Goal: Browse casually: Explore the website without a specific task or goal

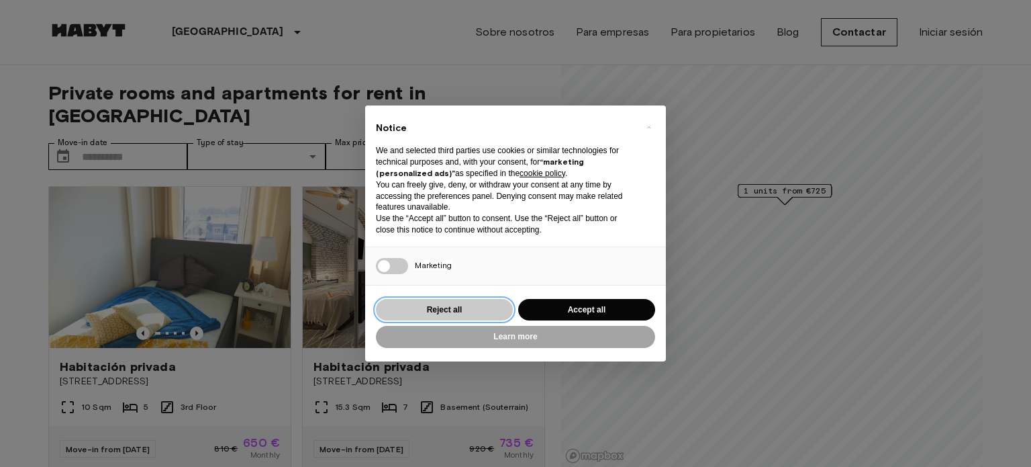
click at [479, 314] on button "Reject all" at bounding box center [444, 310] width 137 height 22
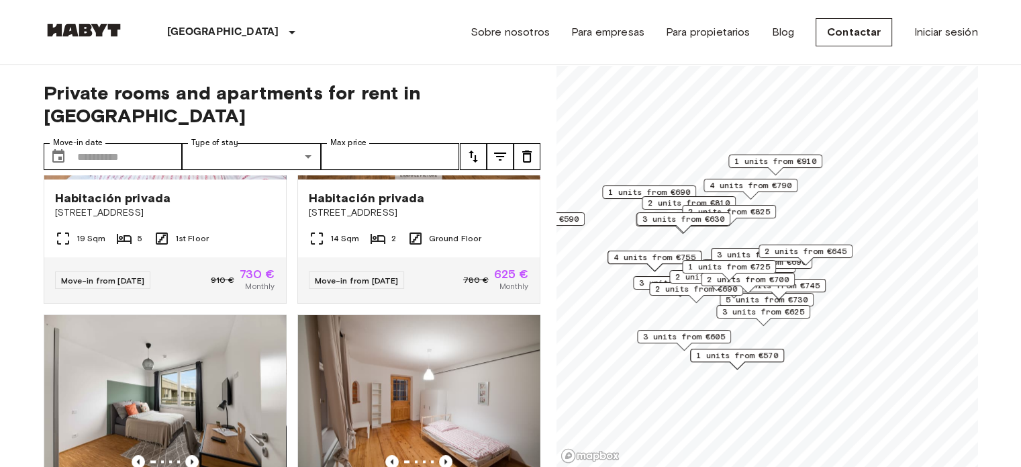
scroll to position [1538, 0]
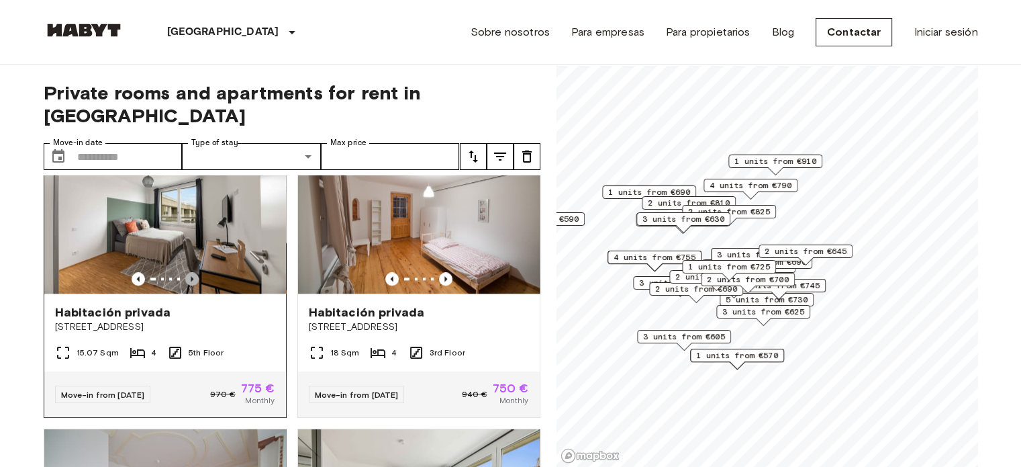
click at [189, 281] on icon "Previous image" at bounding box center [191, 278] width 13 height 13
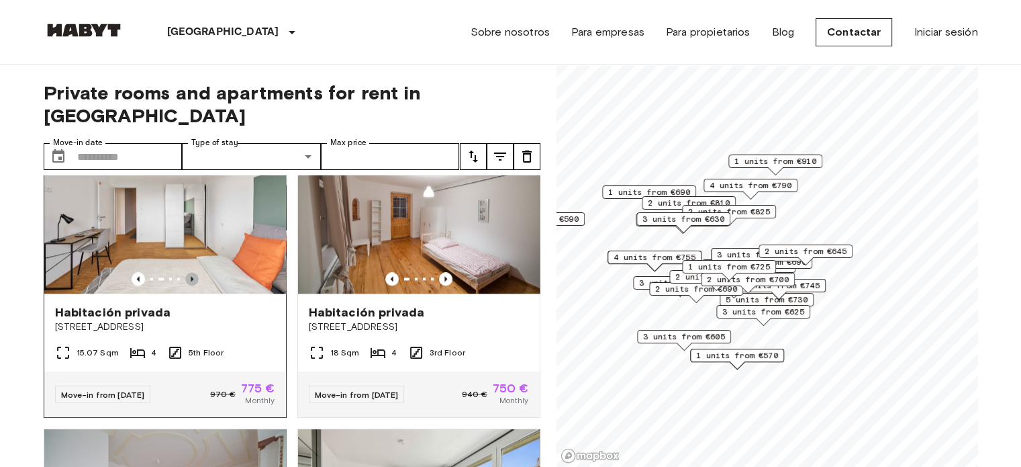
click at [189, 281] on icon "Previous image" at bounding box center [191, 278] width 13 height 13
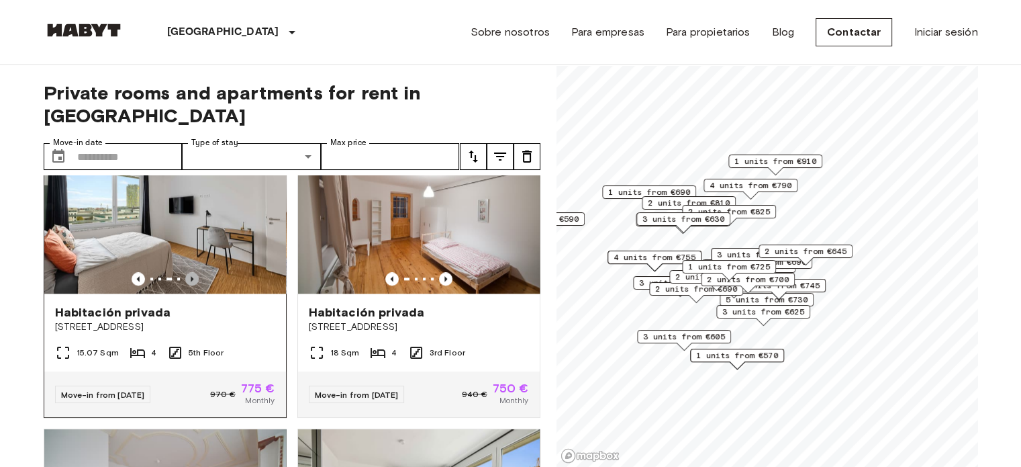
click at [189, 281] on icon "Previous image" at bounding box center [191, 278] width 13 height 13
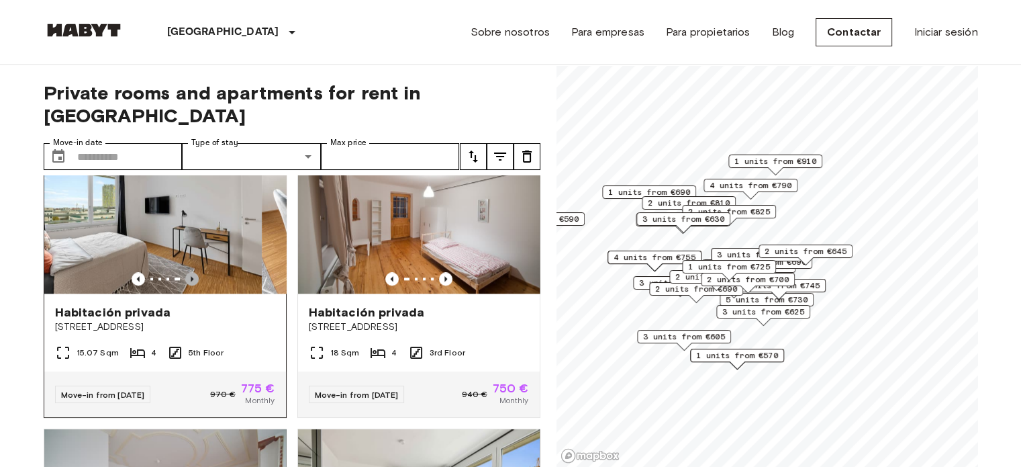
click at [189, 281] on icon "Previous image" at bounding box center [191, 278] width 13 height 13
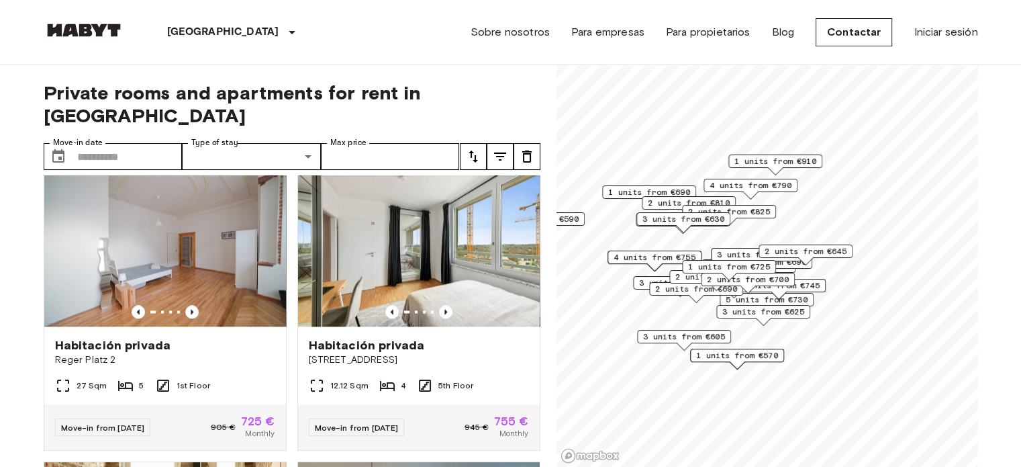
scroll to position [1802, 0]
click at [439, 318] on icon "Previous image" at bounding box center [445, 311] width 13 height 13
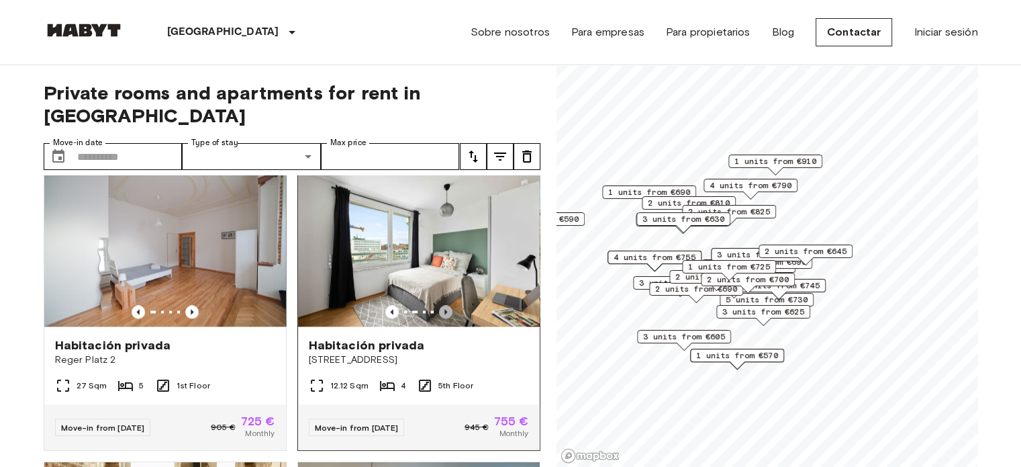
click at [439, 318] on icon "Previous image" at bounding box center [445, 311] width 13 height 13
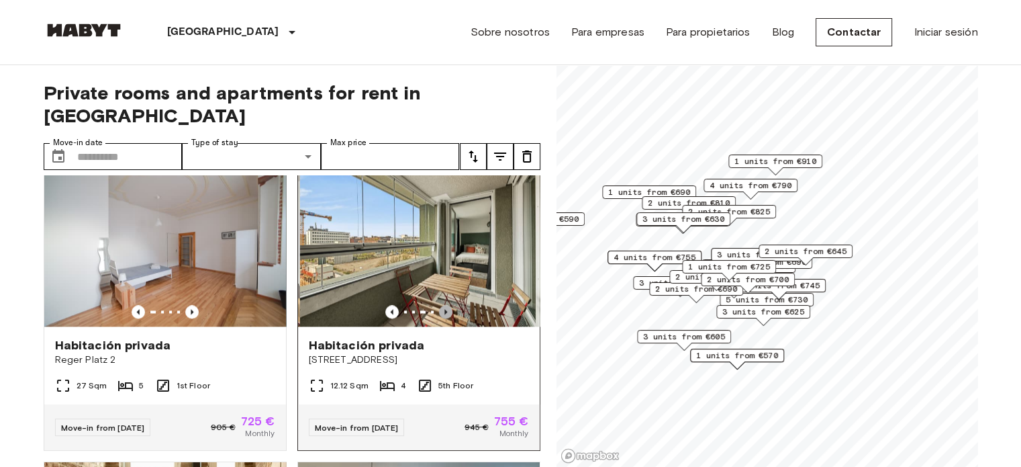
click at [439, 318] on icon "Previous image" at bounding box center [445, 311] width 13 height 13
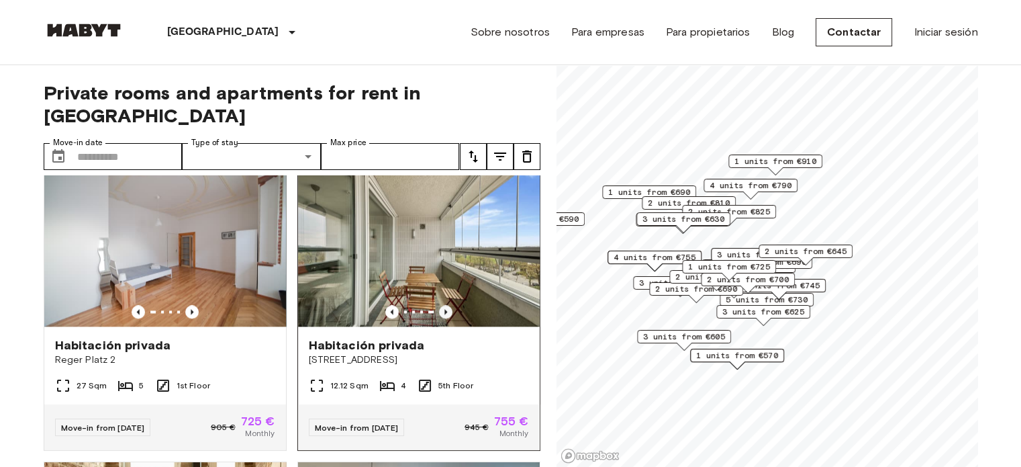
click at [439, 318] on icon "Previous image" at bounding box center [445, 311] width 13 height 13
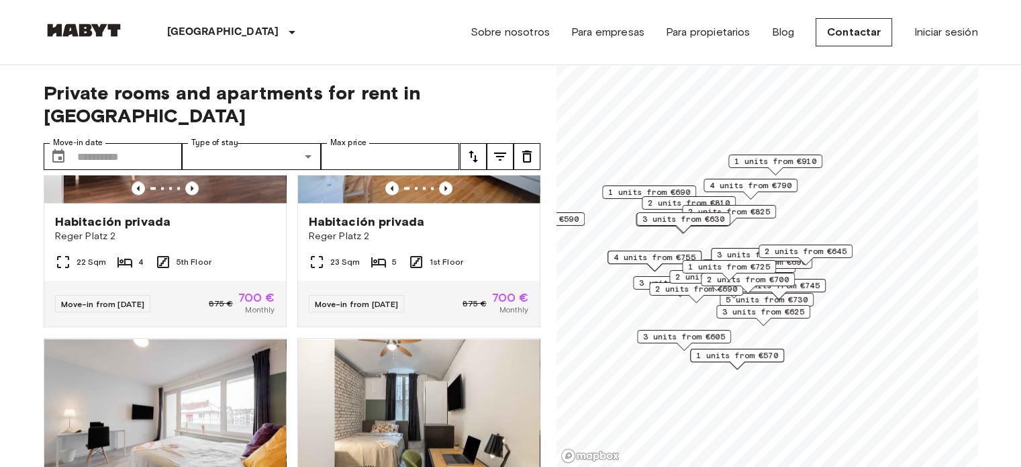
scroll to position [2717, 0]
